Goal: Transaction & Acquisition: Purchase product/service

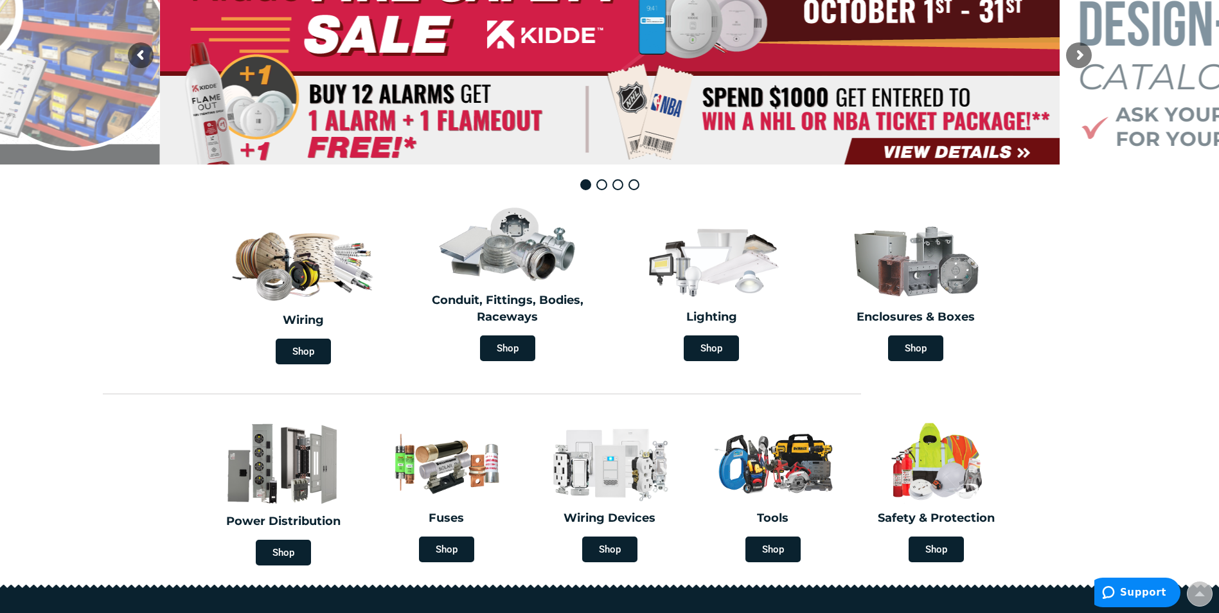
scroll to position [257, 0]
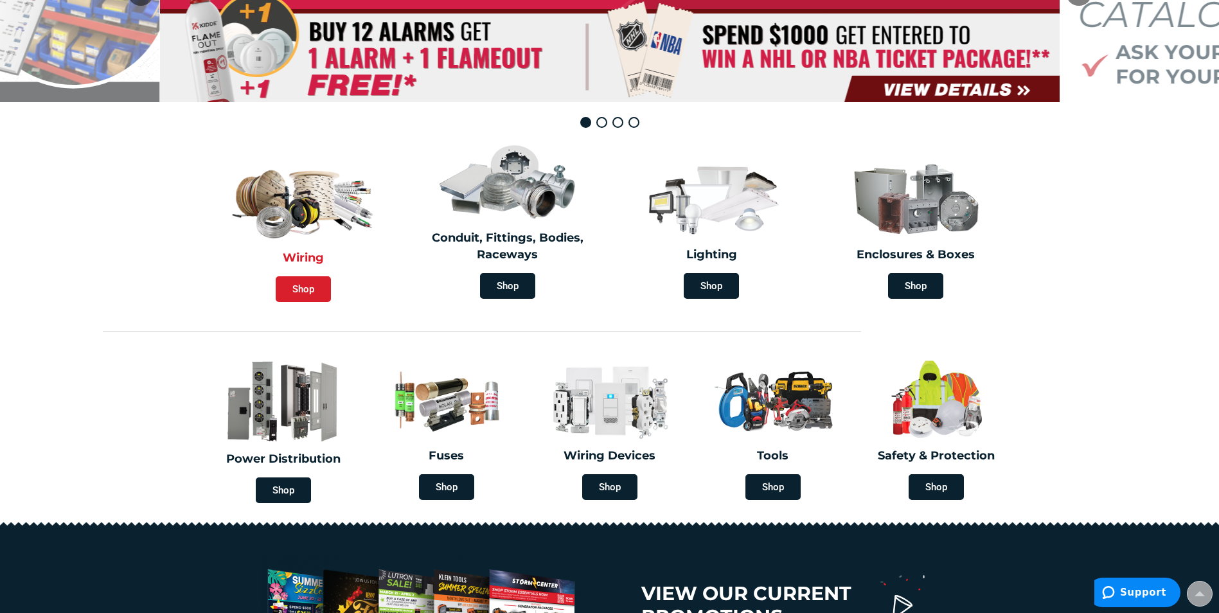
click at [299, 291] on span "Shop" at bounding box center [303, 289] width 55 height 26
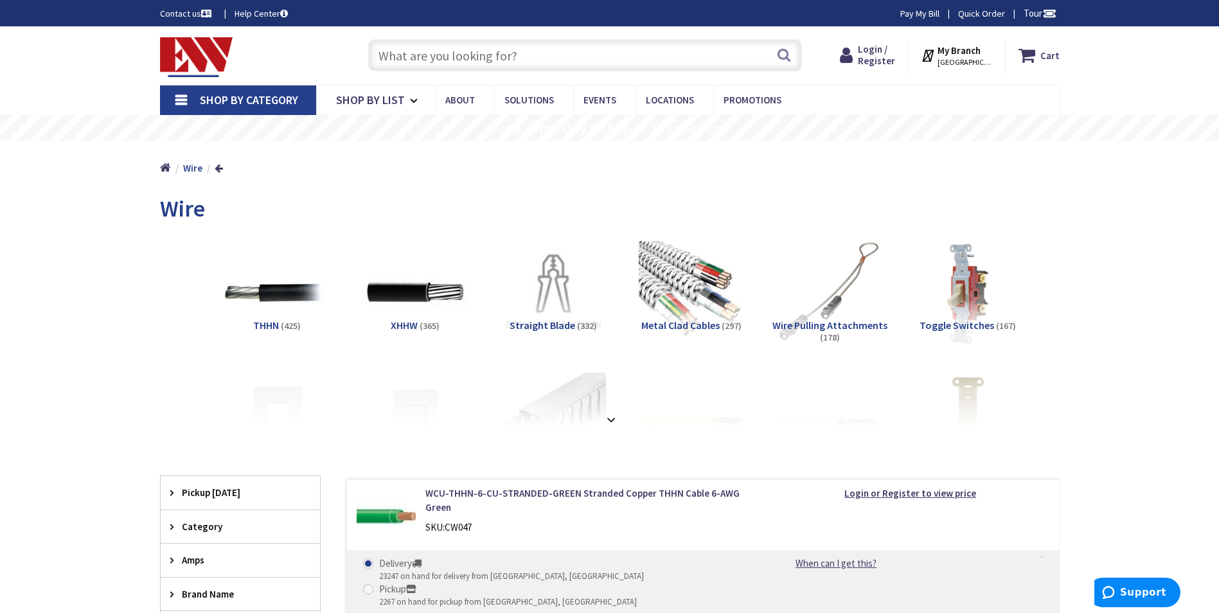
click at [411, 57] on input "text" at bounding box center [585, 55] width 434 height 32
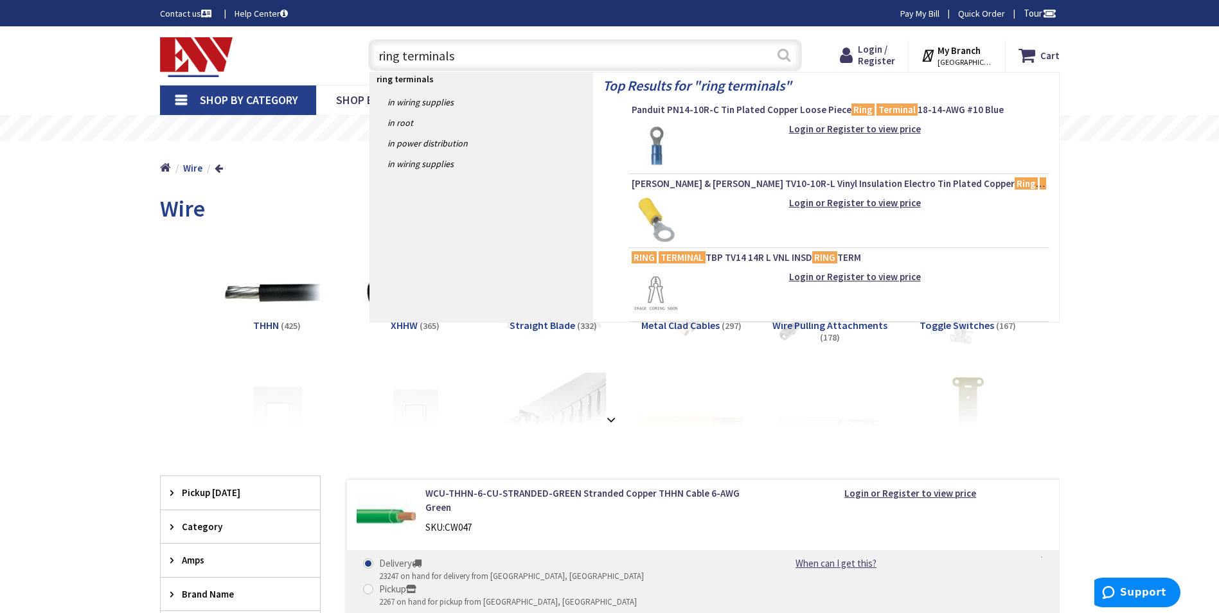
type input "ring terminals"
click at [786, 56] on button "Search" at bounding box center [784, 54] width 17 height 29
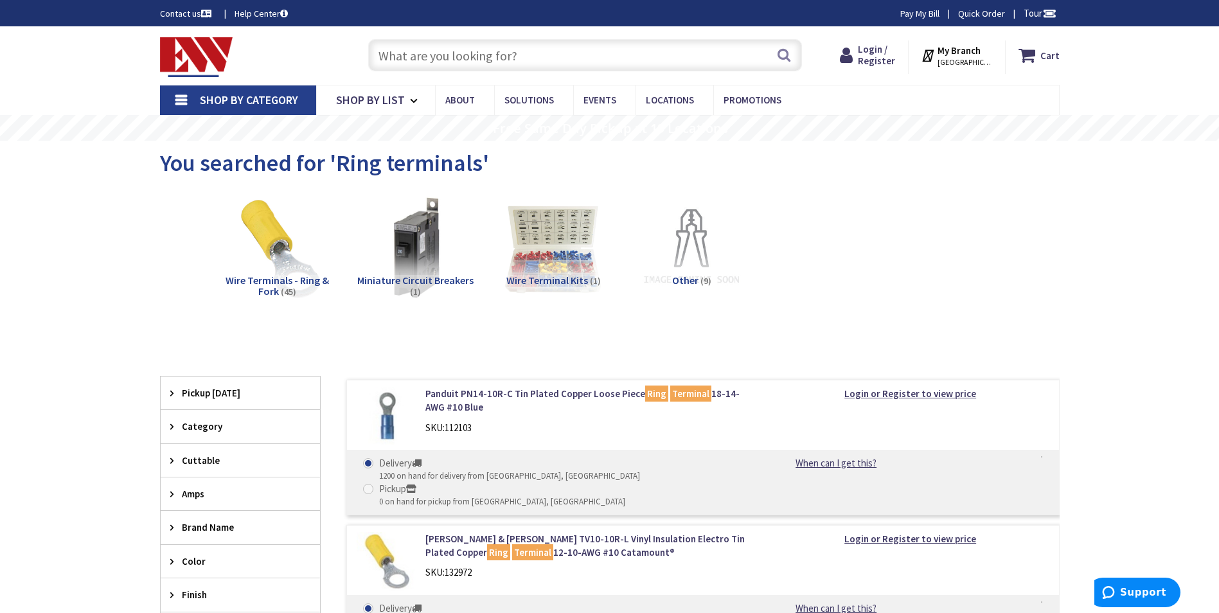
click at [284, 282] on span "Wire Terminals - Ring & Fork" at bounding box center [277, 286] width 103 height 24
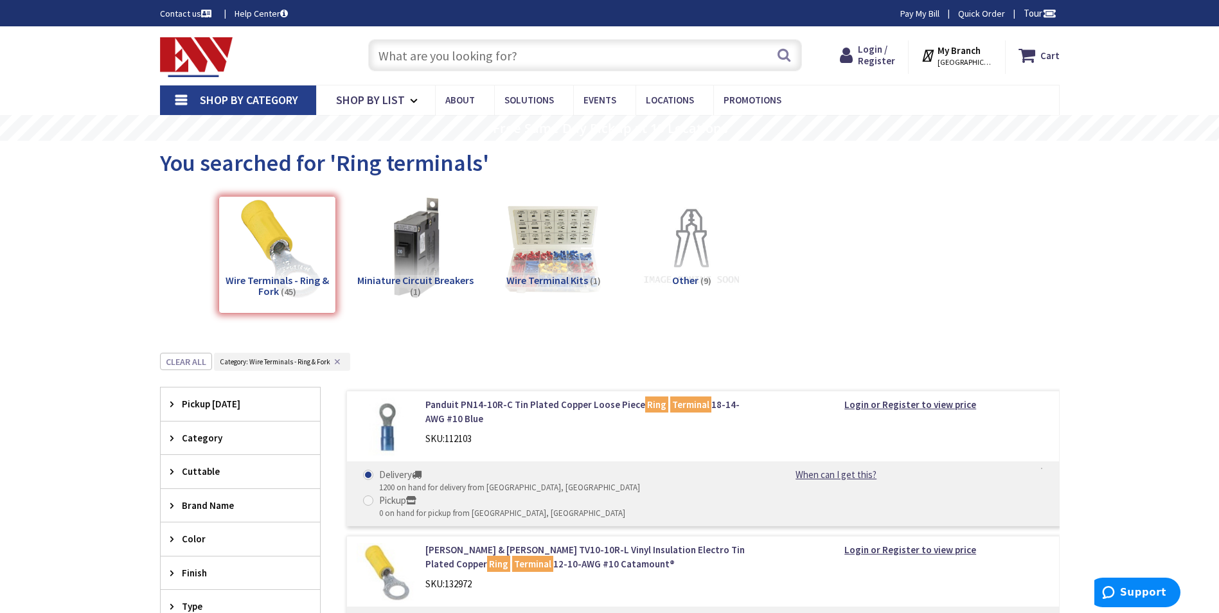
click at [198, 60] on img at bounding box center [196, 57] width 73 height 40
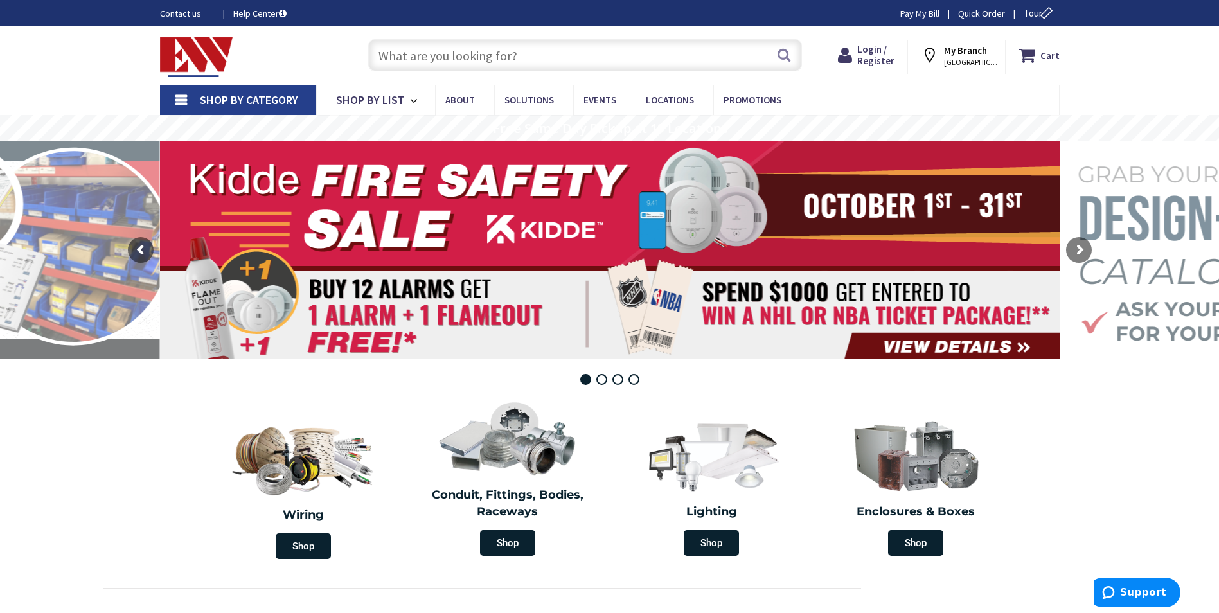
click at [407, 59] on input "text" at bounding box center [585, 55] width 434 height 32
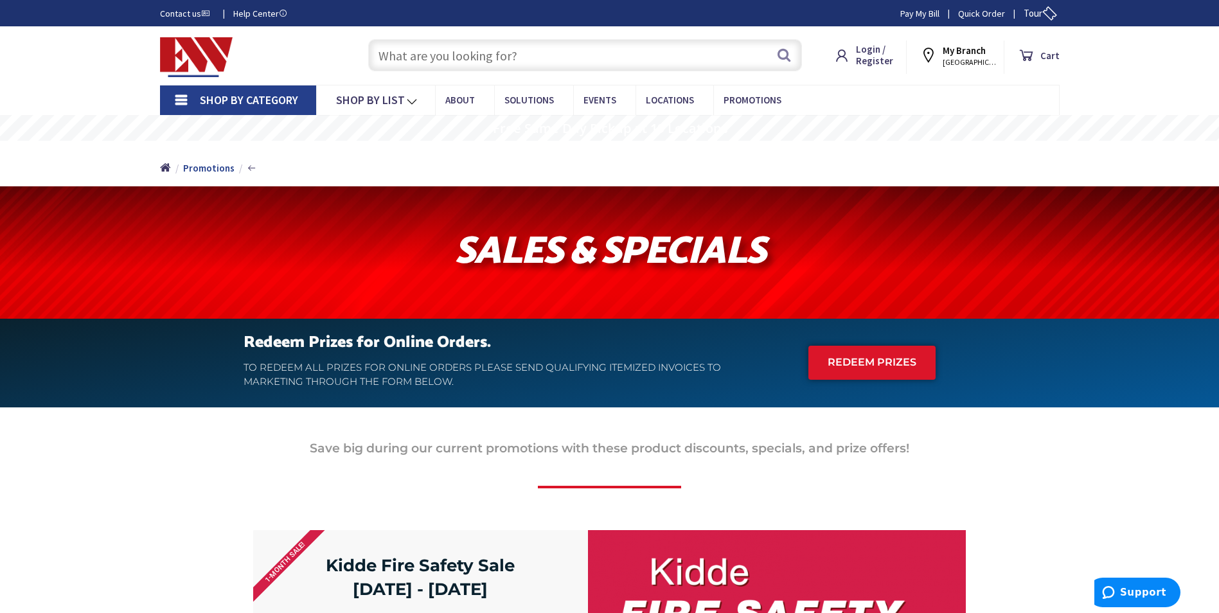
click at [409, 58] on input "text" at bounding box center [585, 55] width 434 height 32
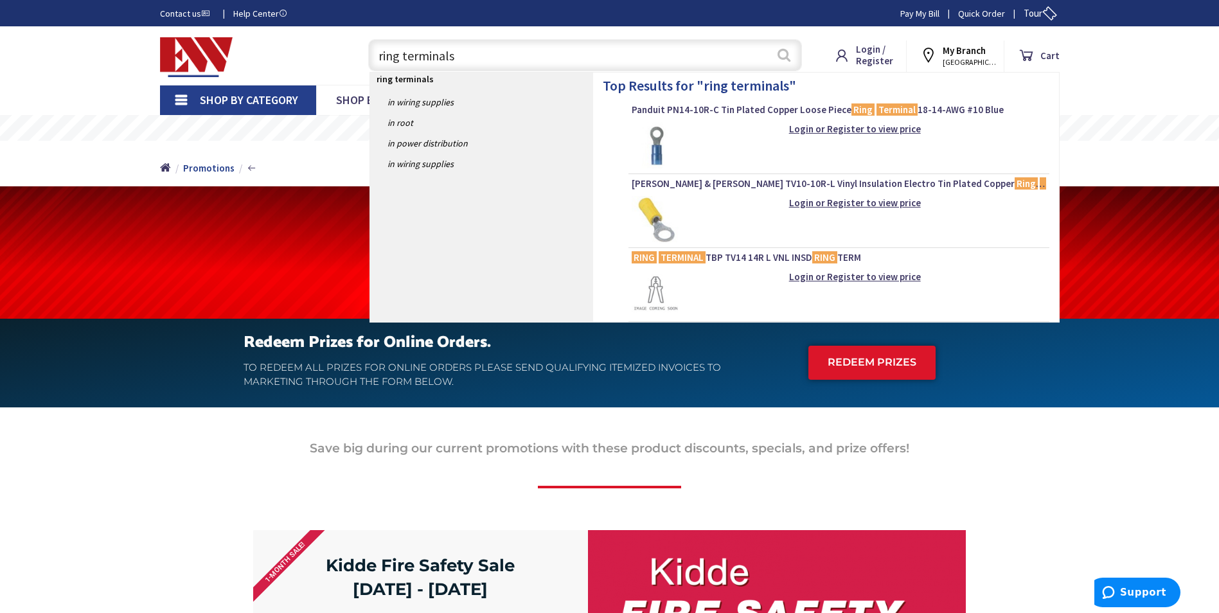
type input "ring terminals"
click at [782, 56] on button "Search" at bounding box center [784, 54] width 17 height 29
